Goal: Transaction & Acquisition: Purchase product/service

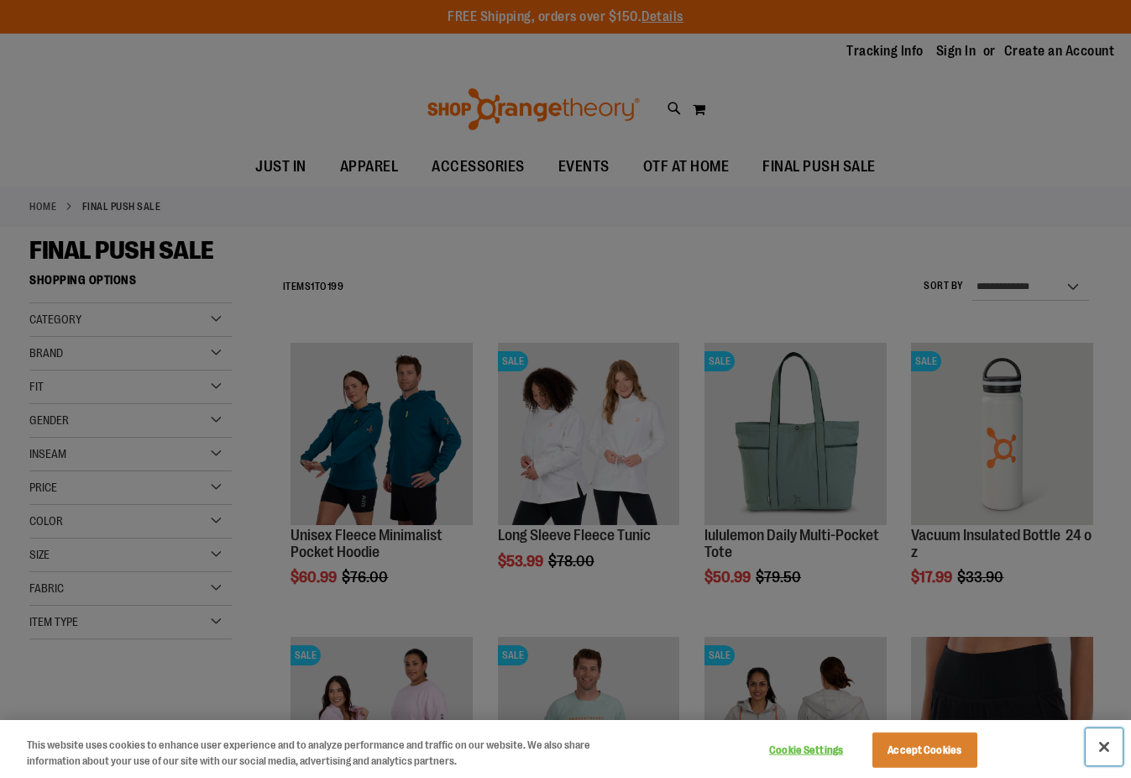
click at [1104, 749] on button "Close" at bounding box center [1104, 746] width 37 height 37
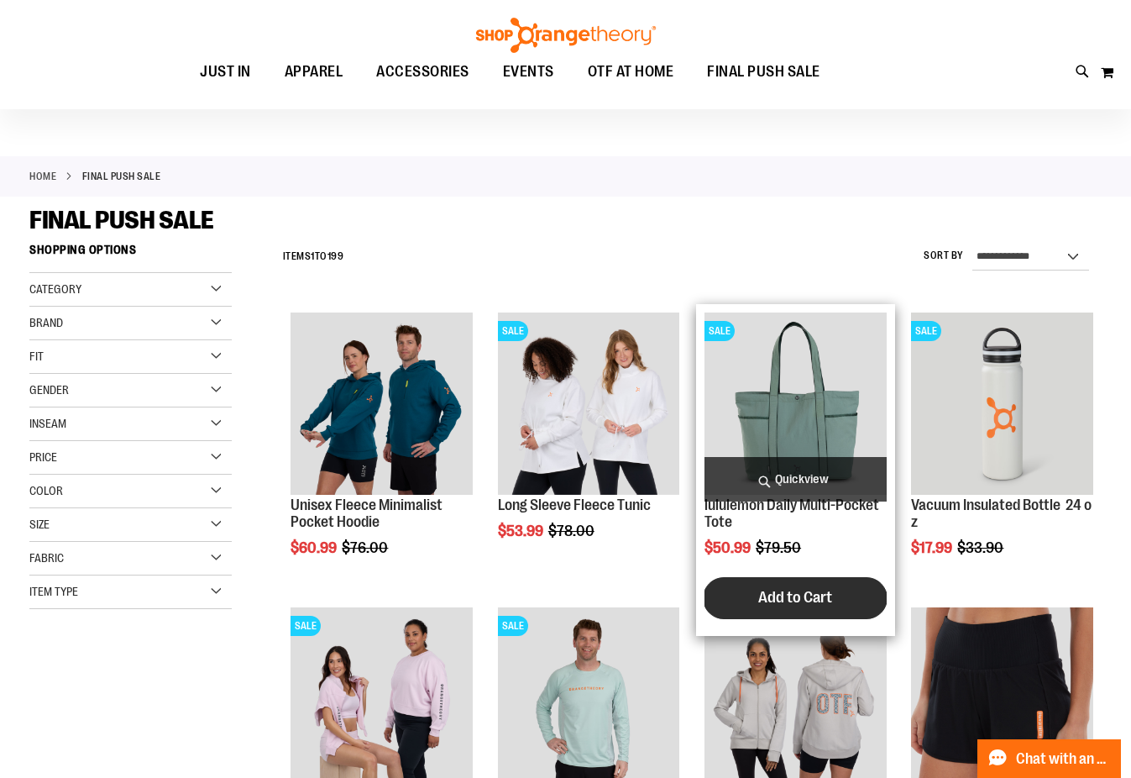
scroll to position [30, 0]
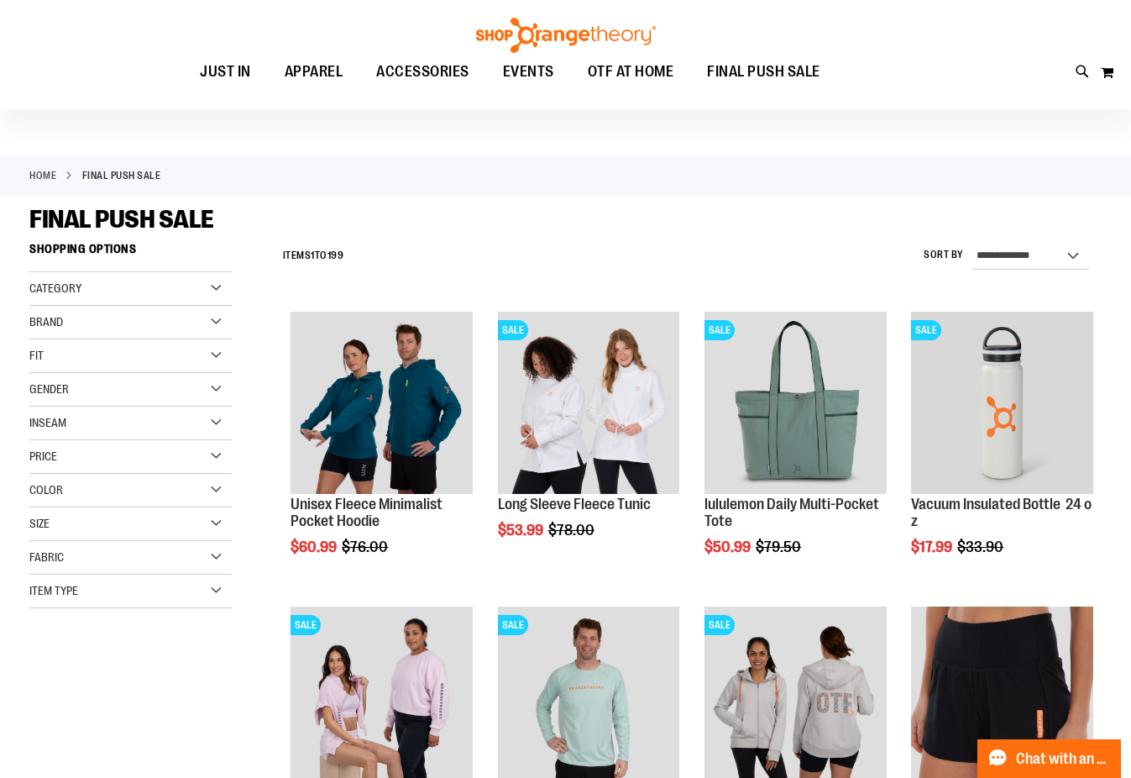
click at [218, 389] on div "Gender" at bounding box center [130, 390] width 202 height 34
click at [39, 426] on link "Men 11 items" at bounding box center [122, 424] width 194 height 18
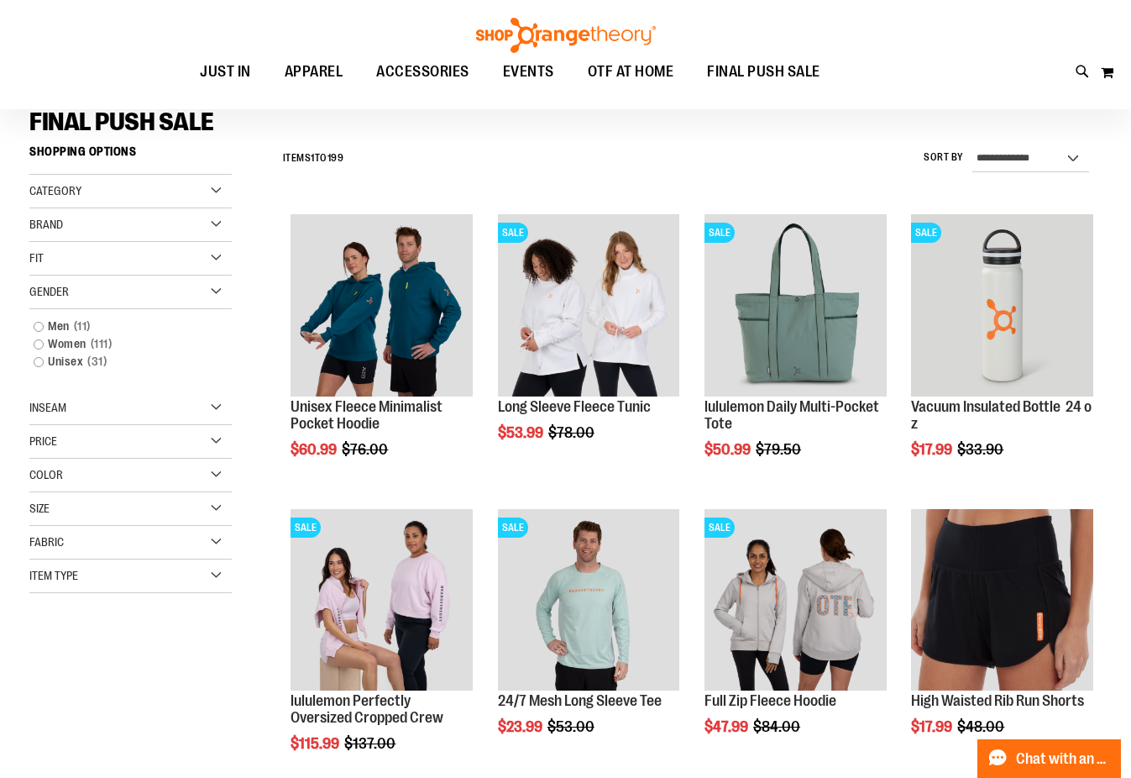
scroll to position [156, 0]
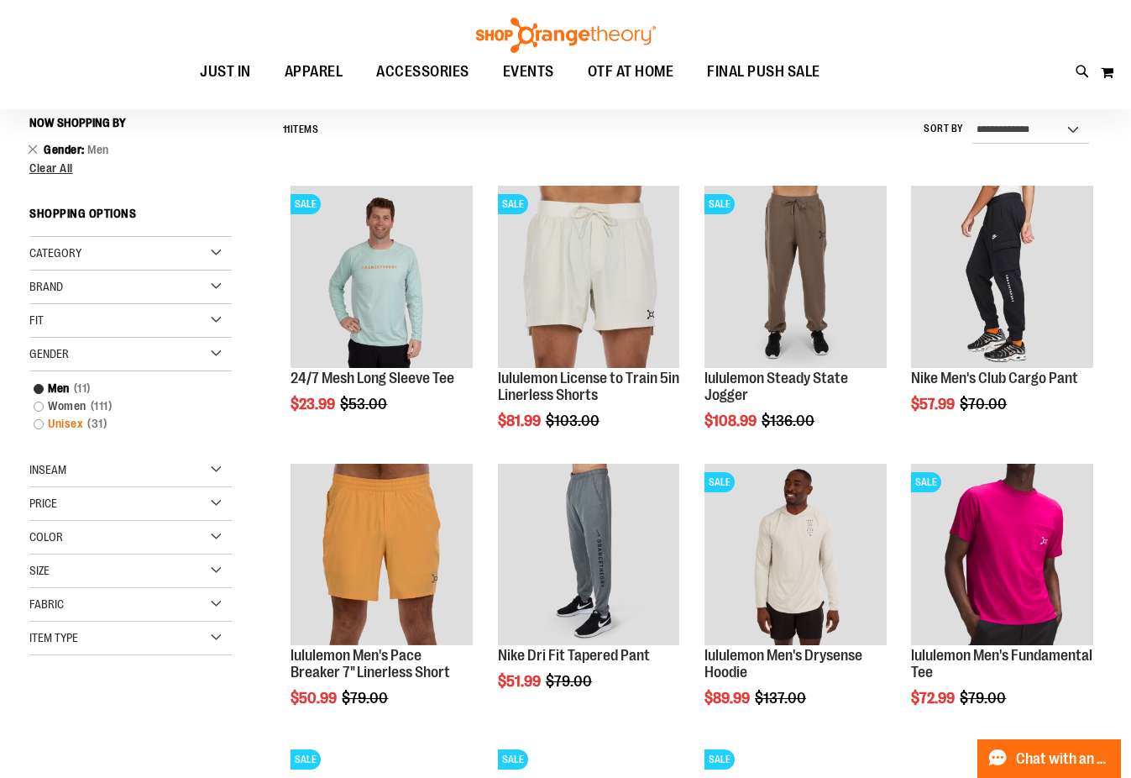
click at [40, 425] on link "Unisex 31 items" at bounding box center [122, 424] width 194 height 18
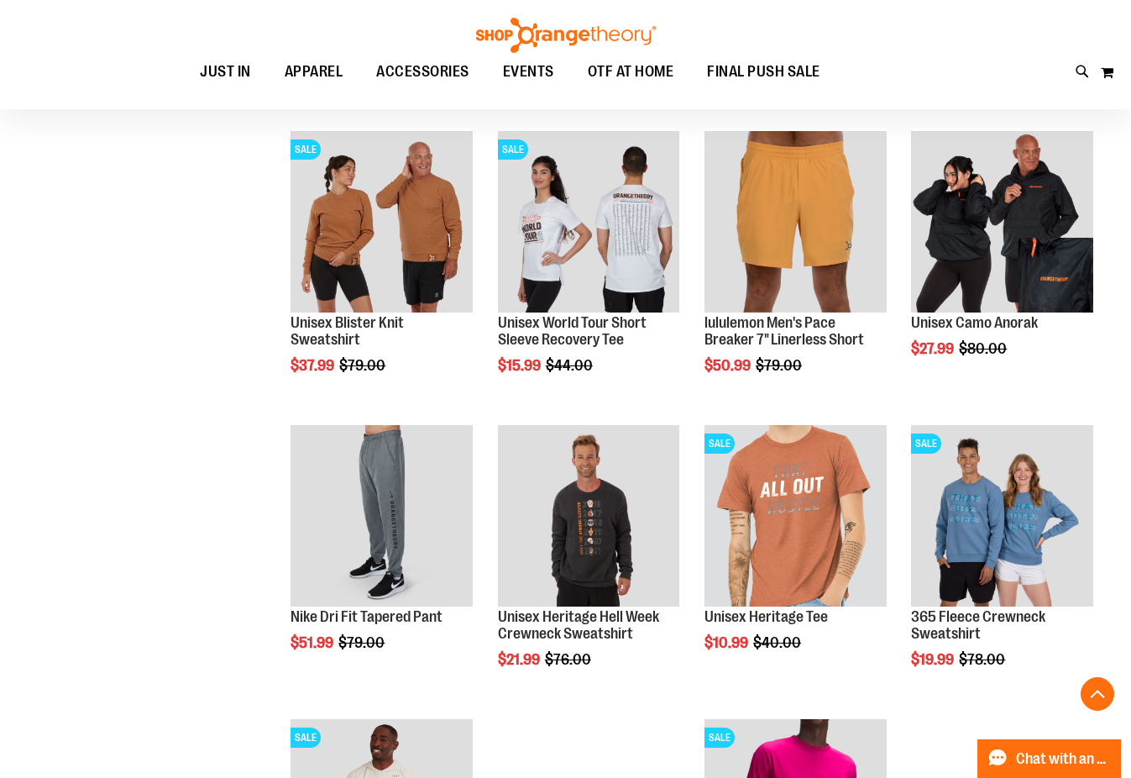
scroll to position [1095, 0]
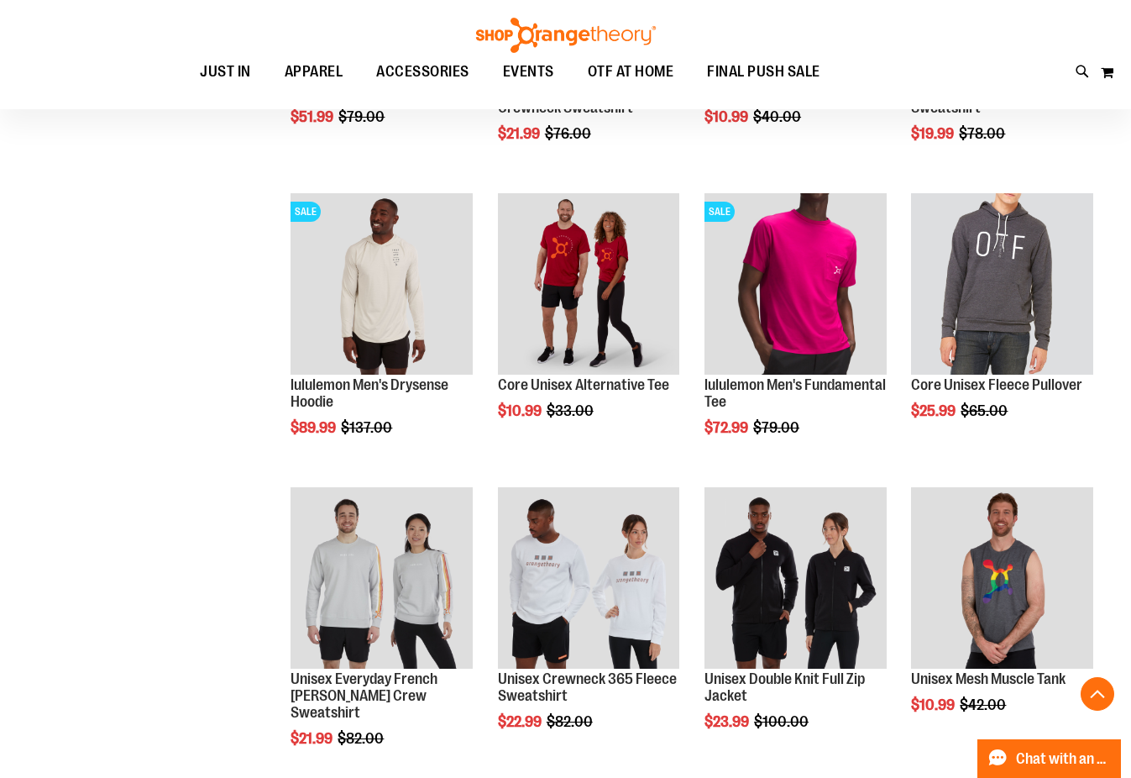
scroll to position [1561, 0]
